Goal: Task Accomplishment & Management: Manage account settings

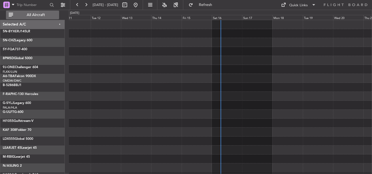
click at [30, 17] on span "All Aircraft" at bounding box center [35, 15] width 43 height 4
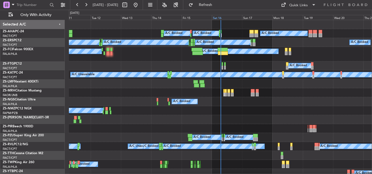
click at [215, 17] on div "Sat 16" at bounding box center [227, 17] width 30 height 5
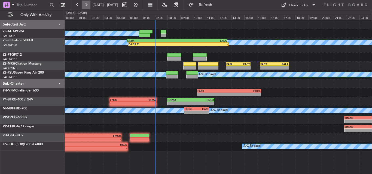
click at [84, 4] on button at bounding box center [86, 5] width 9 height 9
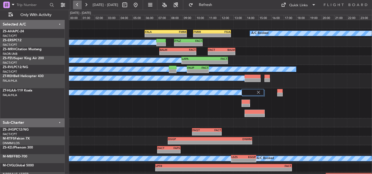
click at [74, 2] on button at bounding box center [77, 5] width 9 height 9
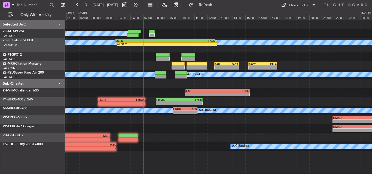
click at [131, 84] on div at bounding box center [218, 83] width 307 height 9
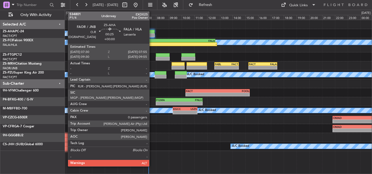
click at [152, 35] on div at bounding box center [151, 35] width 5 height 4
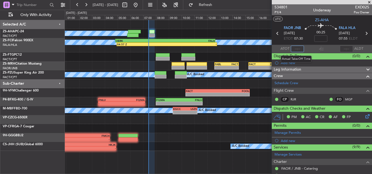
click at [295, 48] on input "text" at bounding box center [297, 49] width 13 height 7
type input "07:26"
click at [370, 1] on span at bounding box center [368, 2] width 5 height 5
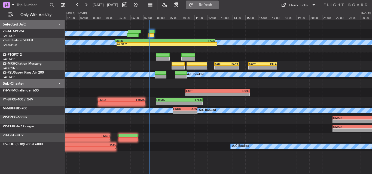
drag, startPoint x: 229, startPoint y: 5, endPoint x: 224, endPoint y: 8, distance: 6.0
click at [217, 5] on span "Refresh" at bounding box center [205, 5] width 23 height 4
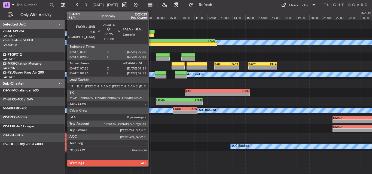
click at [151, 35] on div at bounding box center [150, 35] width 5 height 4
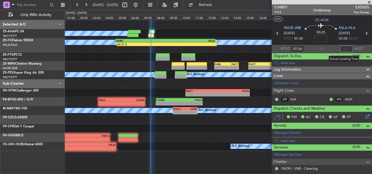
click at [343, 48] on input "text" at bounding box center [346, 49] width 13 height 7
type input "07:35"
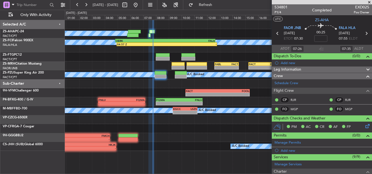
click at [370, 2] on span at bounding box center [368, 2] width 5 height 5
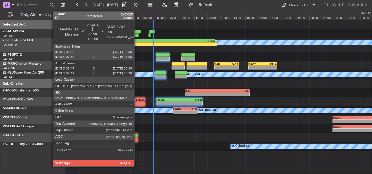
click at [137, 33] on div at bounding box center [134, 32] width 13 height 4
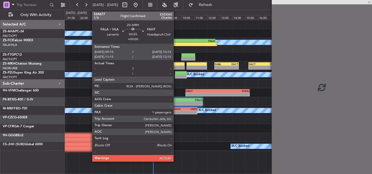
click at [176, 64] on div at bounding box center [177, 64] width 13 height 4
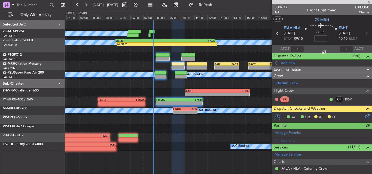
click at [286, 6] on span "534677" at bounding box center [280, 7] width 13 height 6
click at [372, 2] on span at bounding box center [368, 2] width 5 height 5
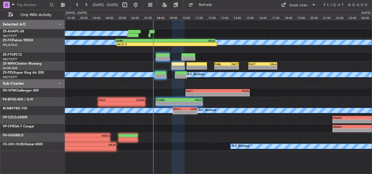
type input "0"
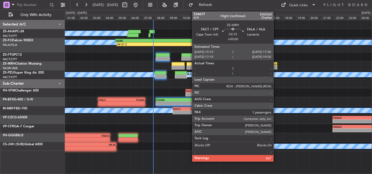
click at [269, 69] on div "- -" at bounding box center [262, 68] width 29 height 4
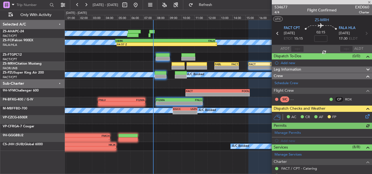
click at [366, 116] on icon at bounding box center [366, 116] width 4 height 4
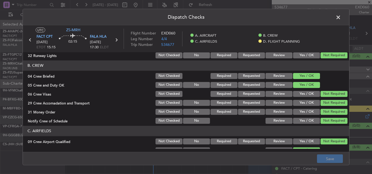
scroll to position [148, 0]
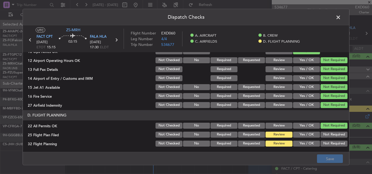
click at [300, 135] on button "Yes / OK" at bounding box center [306, 135] width 27 height 6
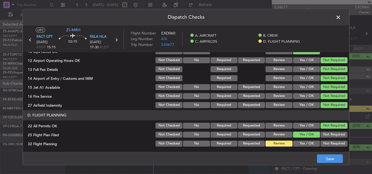
click at [300, 145] on button "Yes / OK" at bounding box center [306, 144] width 27 height 6
click at [323, 159] on button "Save" at bounding box center [330, 159] width 26 height 9
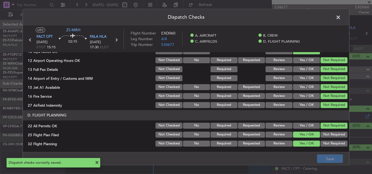
click at [341, 16] on span at bounding box center [341, 18] width 0 height 11
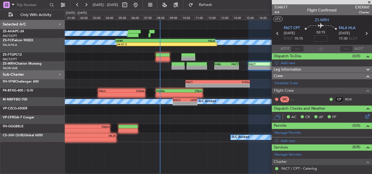
click at [369, 2] on span at bounding box center [368, 2] width 5 height 5
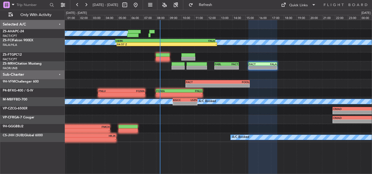
type input "0"
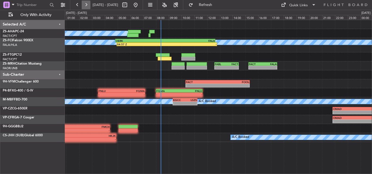
click at [88, 6] on button at bounding box center [86, 5] width 9 height 9
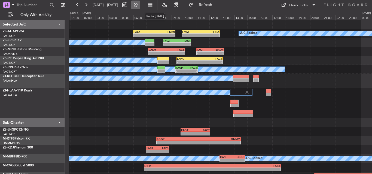
click at [140, 4] on button at bounding box center [135, 5] width 9 height 9
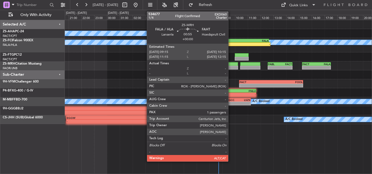
click at [231, 69] on div at bounding box center [231, 68] width 13 height 4
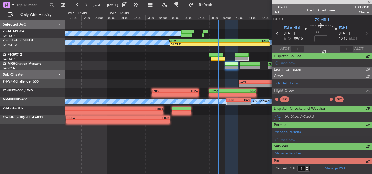
click at [284, 7] on span "534677" at bounding box center [280, 7] width 13 height 6
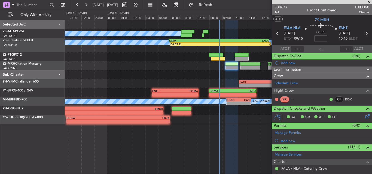
click at [370, 2] on span at bounding box center [368, 2] width 5 height 5
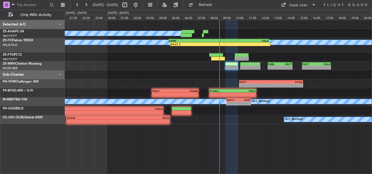
type input "0"
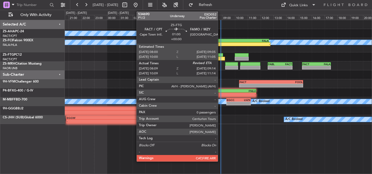
click at [220, 58] on div at bounding box center [218, 59] width 14 height 4
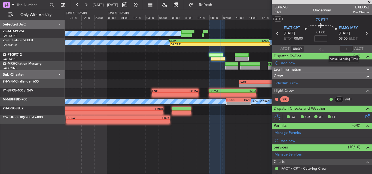
click at [342, 48] on input "text" at bounding box center [346, 49] width 13 height 7
type input "08:53"
click at [371, 3] on span at bounding box center [368, 2] width 5 height 5
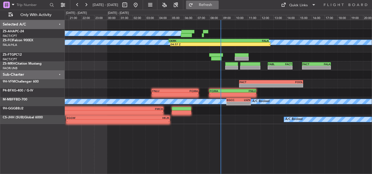
click at [216, 5] on span "Refresh" at bounding box center [205, 5] width 23 height 4
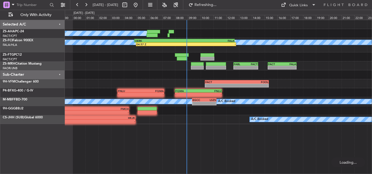
click at [145, 61] on div at bounding box center [218, 57] width 307 height 9
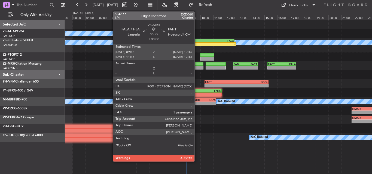
click at [197, 68] on div at bounding box center [197, 68] width 13 height 4
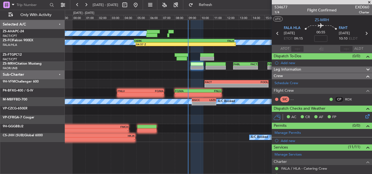
click at [368, 2] on span at bounding box center [368, 2] width 5 height 5
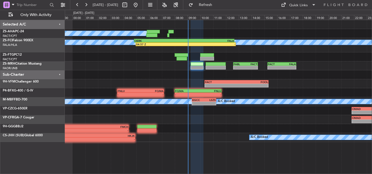
type input "0"
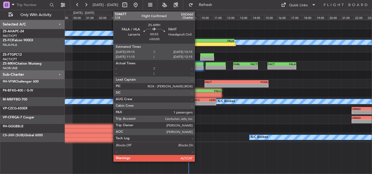
click at [197, 65] on div at bounding box center [197, 64] width 13 height 4
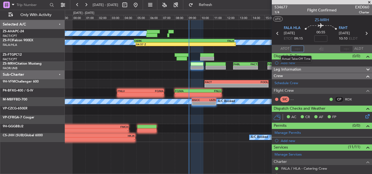
click at [295, 48] on input "text" at bounding box center [297, 49] width 13 height 7
type input "09:05"
